Goal: Task Accomplishment & Management: Manage account settings

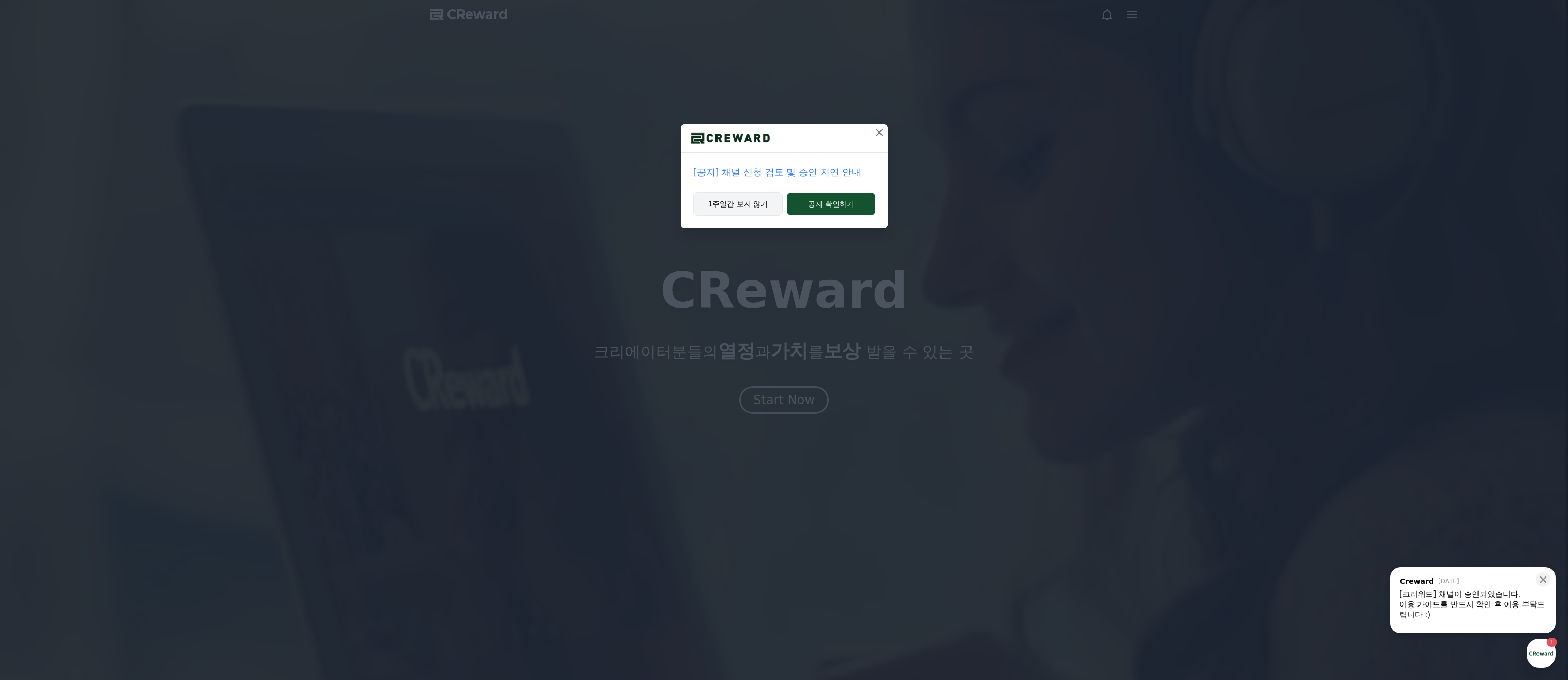
click at [741, 212] on button "1주일간 보지 않기" at bounding box center [739, 203] width 90 height 24
click at [740, 201] on button "1주일간 보지 않기" at bounding box center [738, 203] width 90 height 24
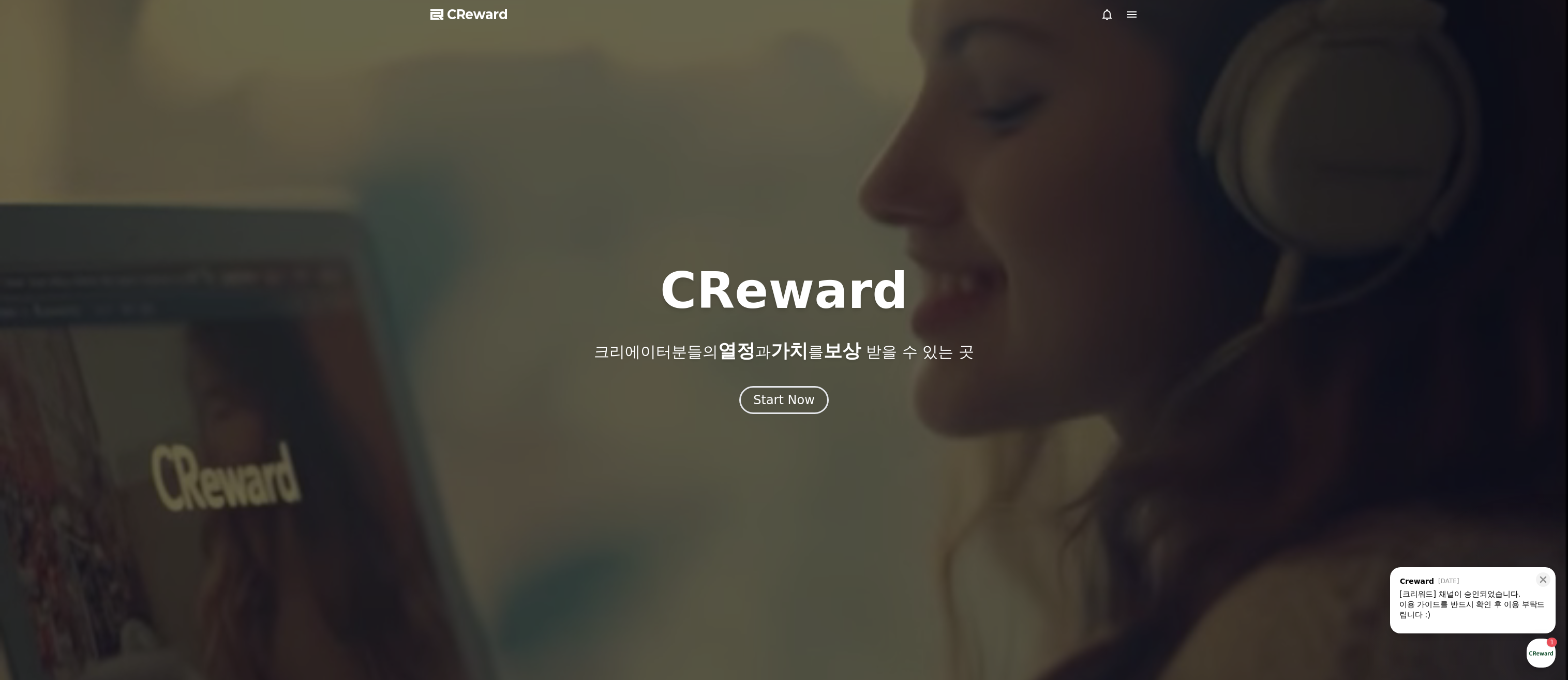
click at [1130, 22] on div at bounding box center [784, 340] width 1568 height 680
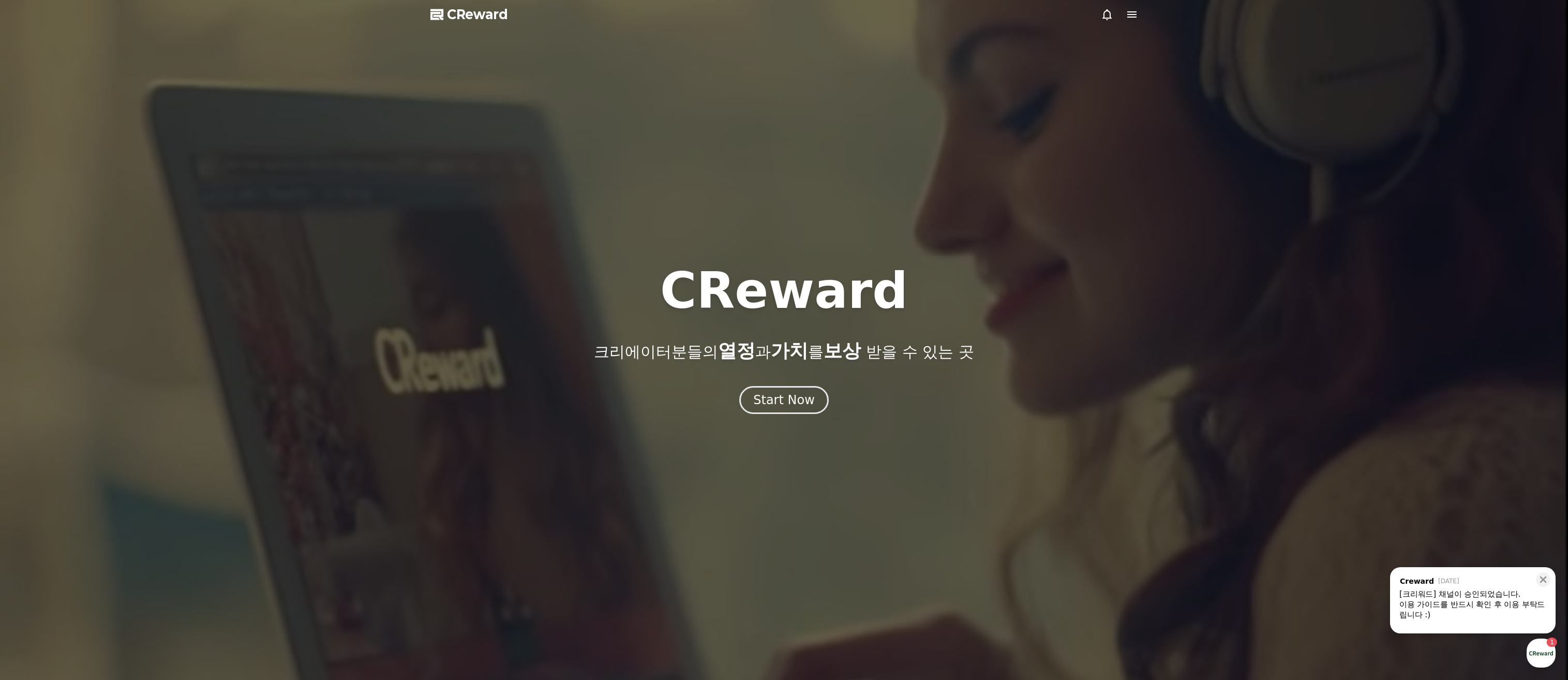
click at [1130, 22] on div at bounding box center [784, 340] width 1568 height 680
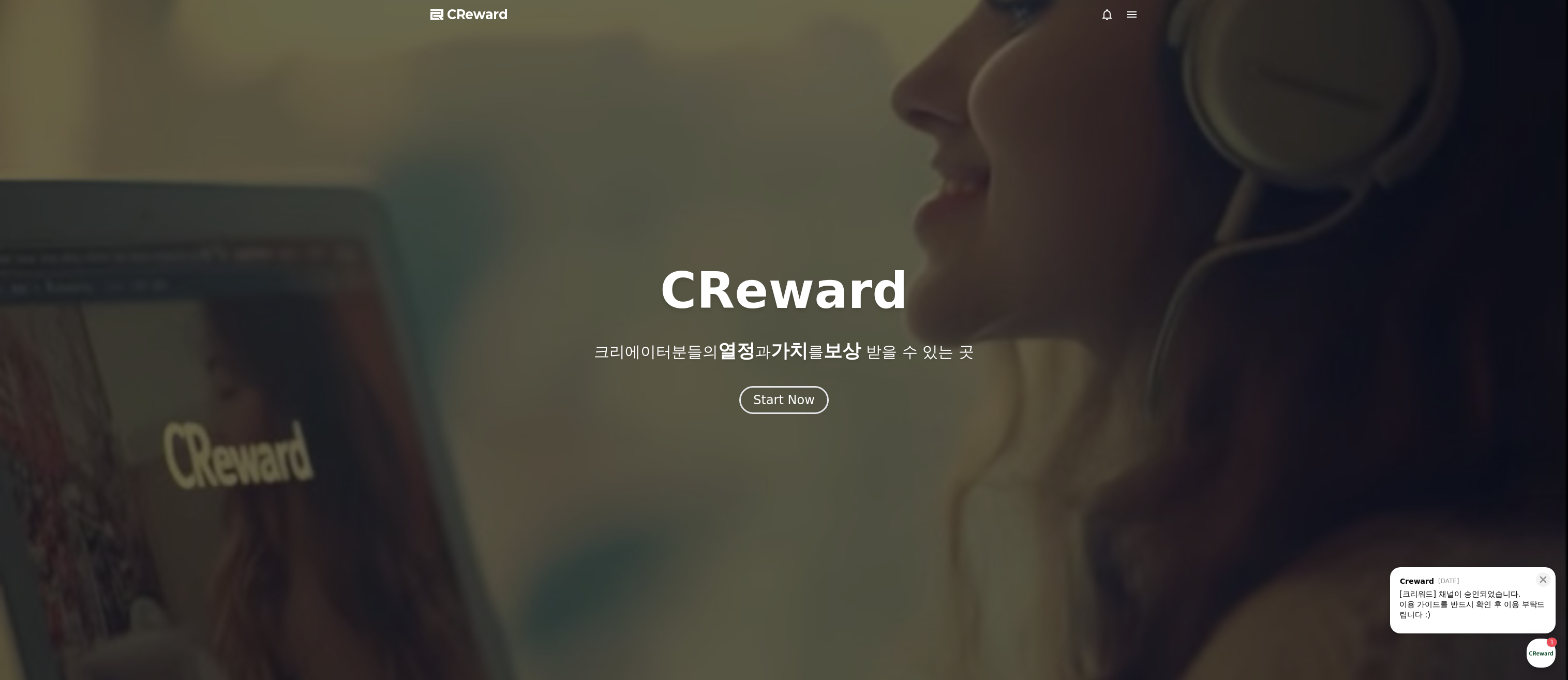
click at [1133, 17] on icon at bounding box center [1132, 15] width 9 height 6
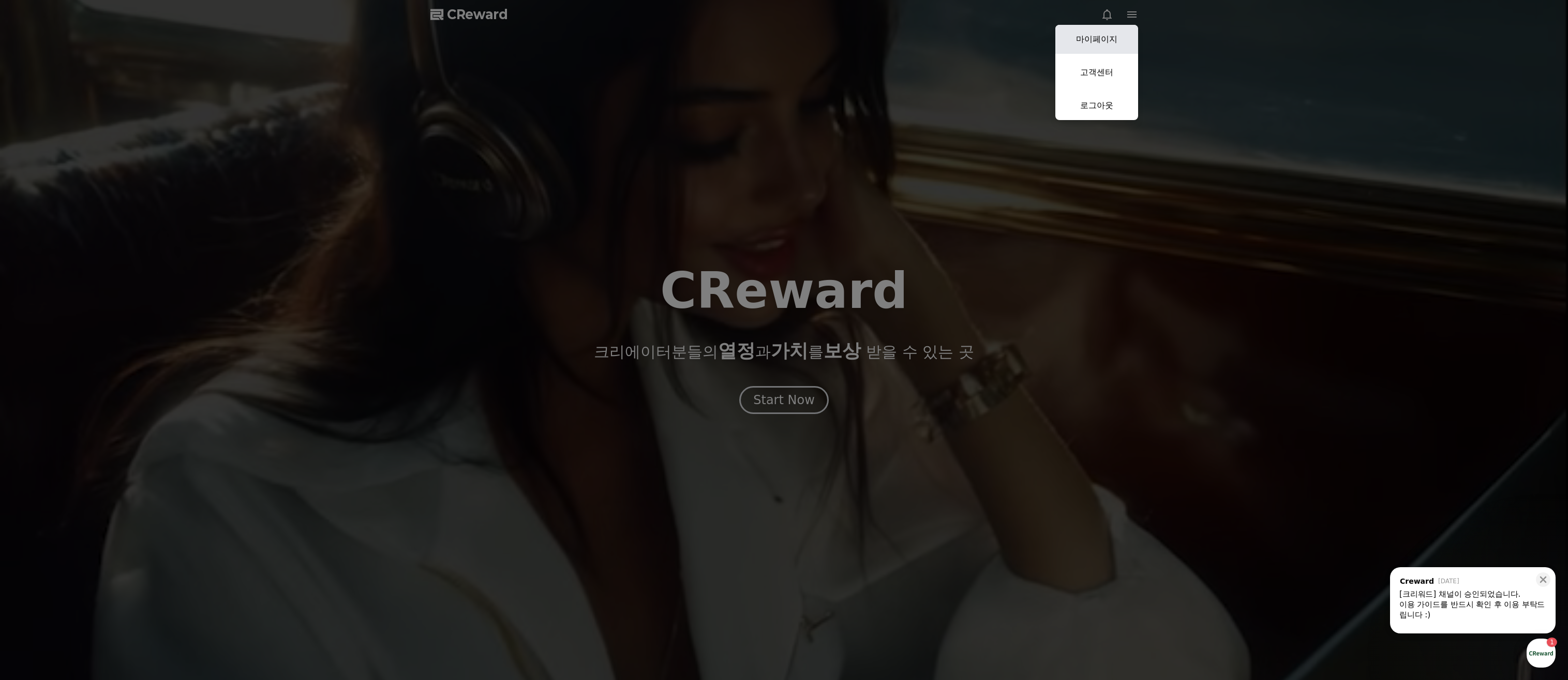
click at [1077, 35] on link "마이페이지" at bounding box center [1096, 38] width 83 height 28
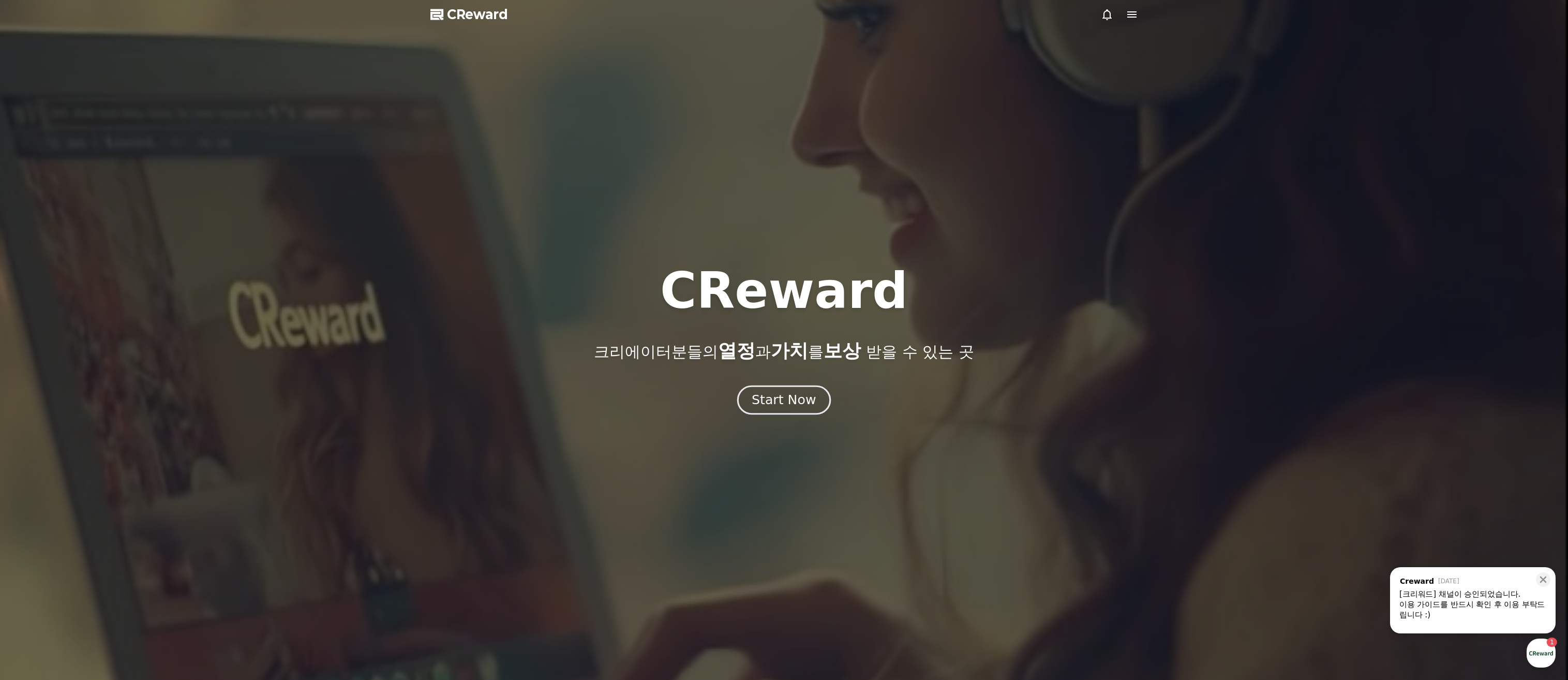
click at [805, 404] on div "Start Now" at bounding box center [783, 400] width 64 height 18
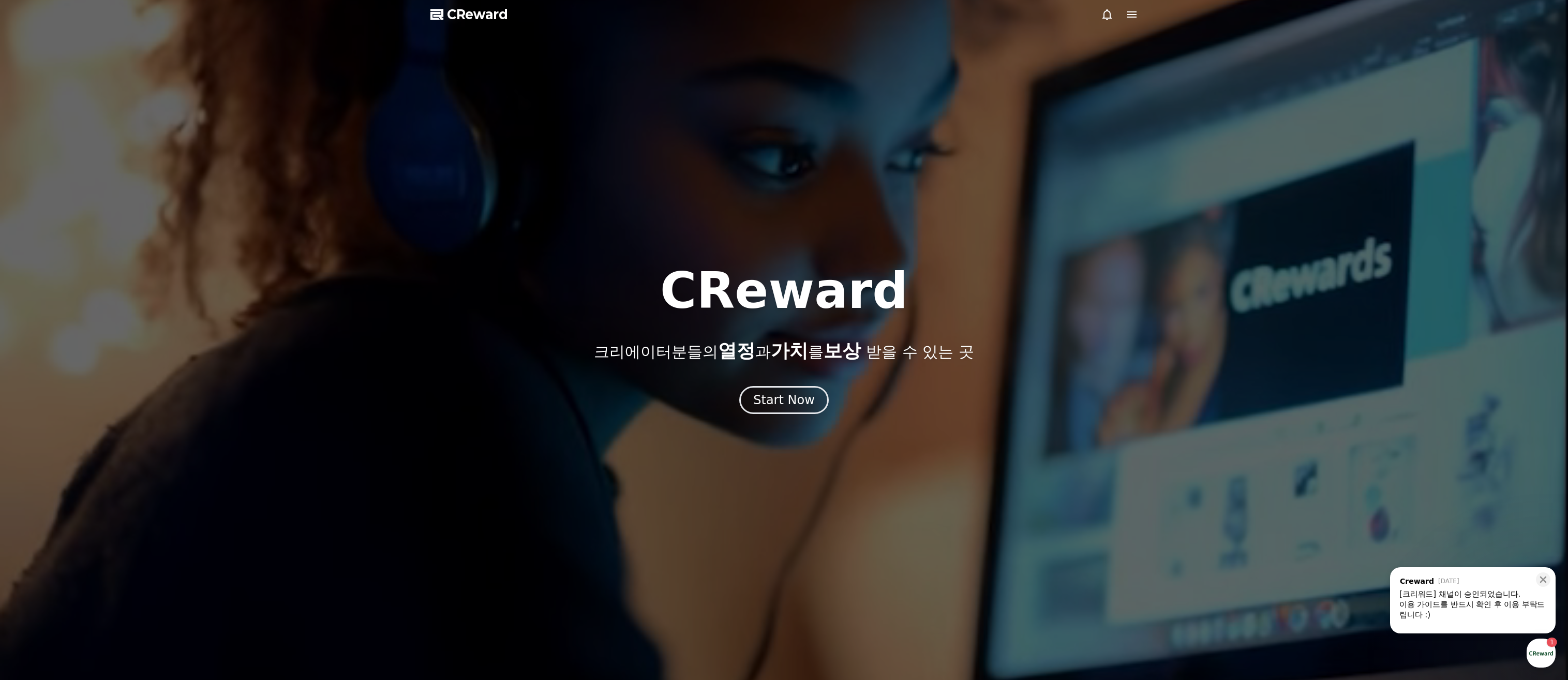
click at [1033, 539] on div at bounding box center [784, 340] width 1568 height 680
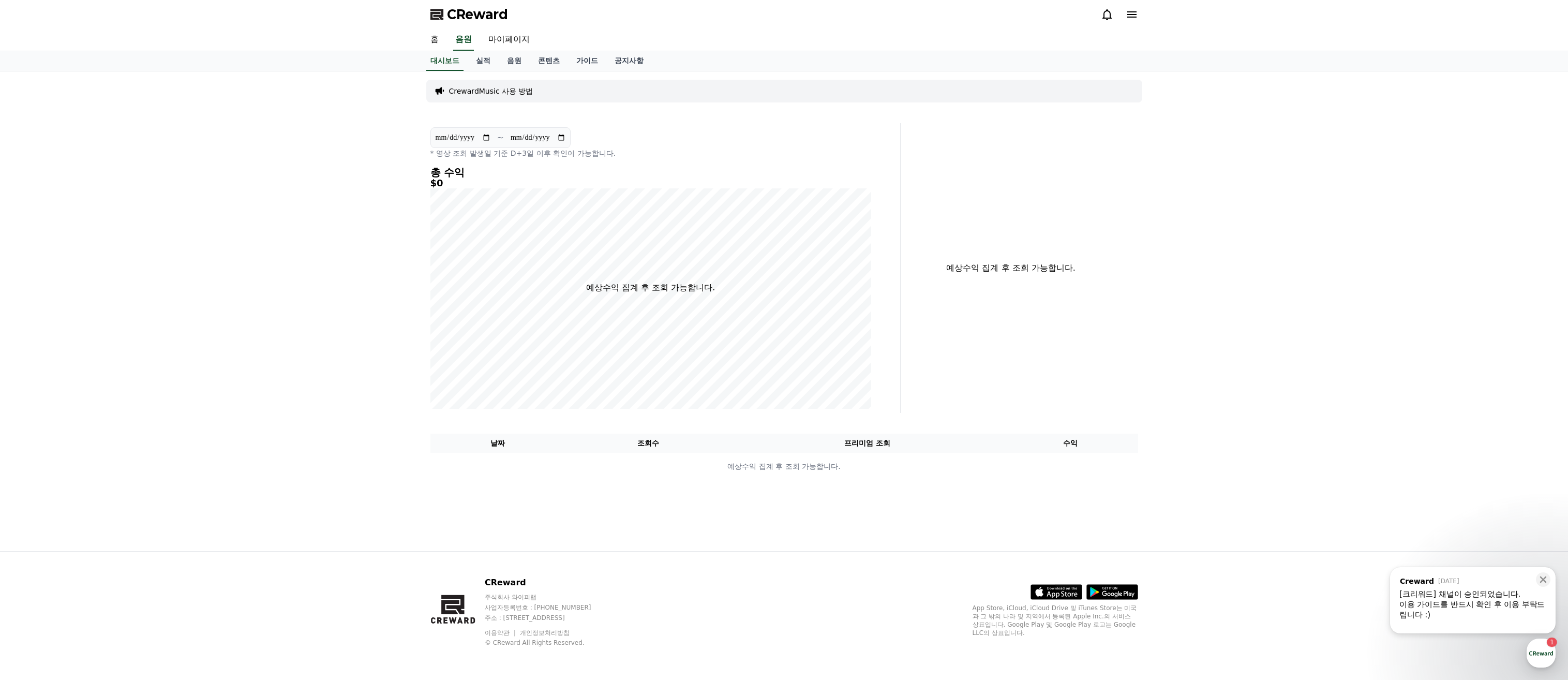
click at [975, 274] on div "예상수익 집계 후 조회 가능합니다." at bounding box center [1011, 267] width 212 height 21
click at [795, 523] on div "**********" at bounding box center [784, 312] width 724 height 480
click at [947, 400] on div "예상수익 집계 후 조회 가능합니다." at bounding box center [1024, 267] width 238 height 290
